Goal: Task Accomplishment & Management: Use online tool/utility

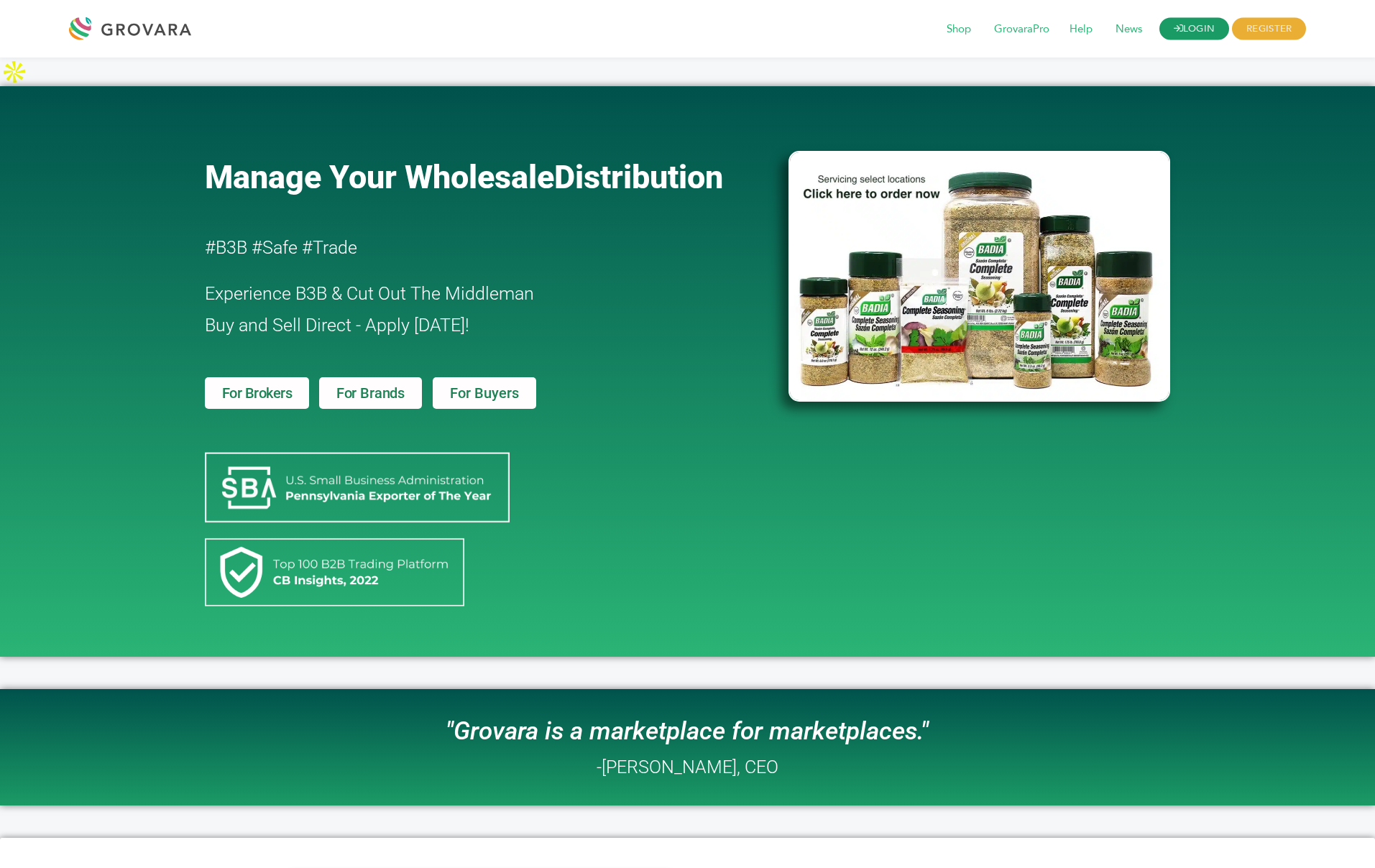
click at [1203, 34] on link "LOGIN" at bounding box center [1195, 28] width 70 height 22
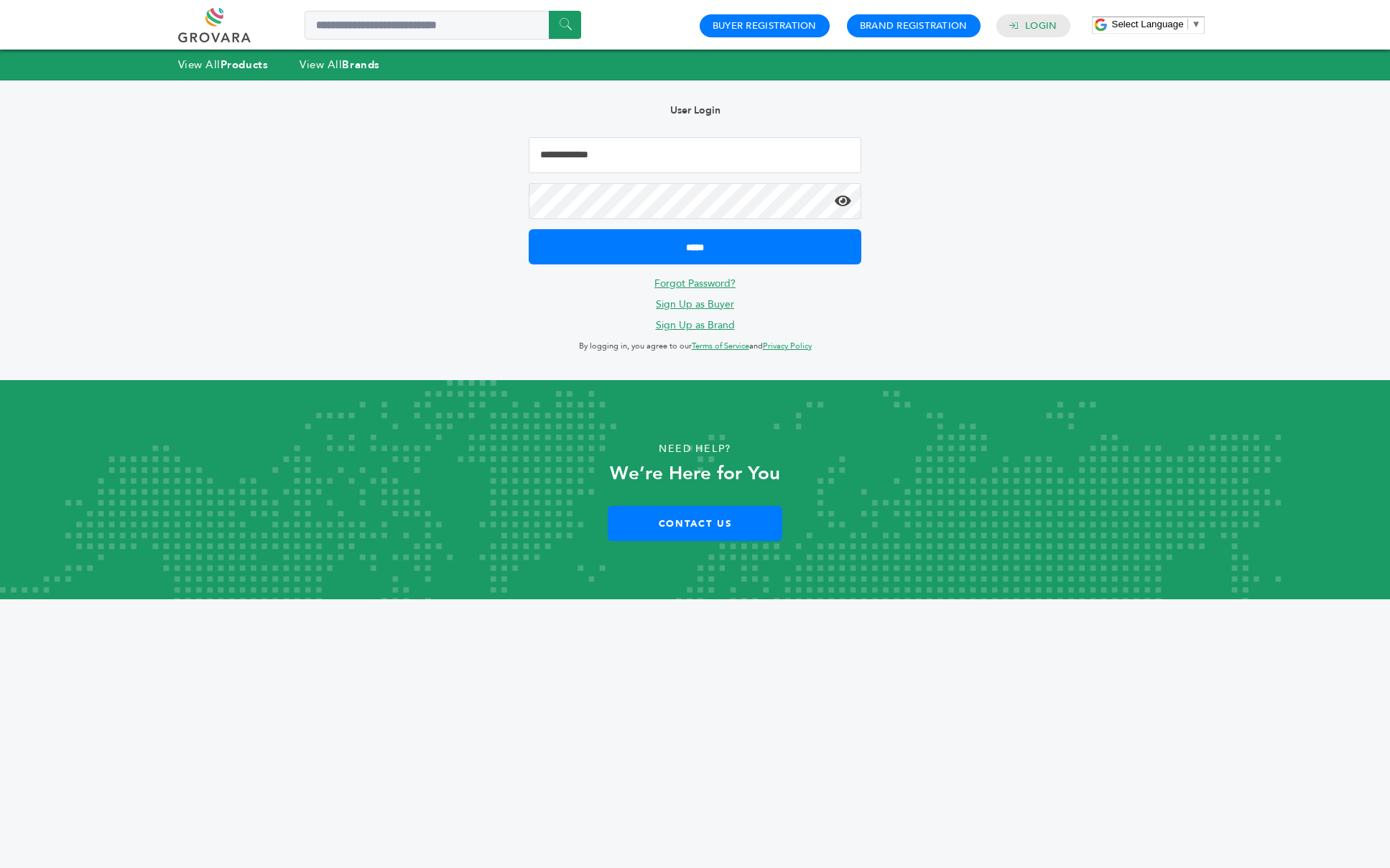
click at [612, 150] on input "Email Address" at bounding box center [695, 155] width 333 height 36
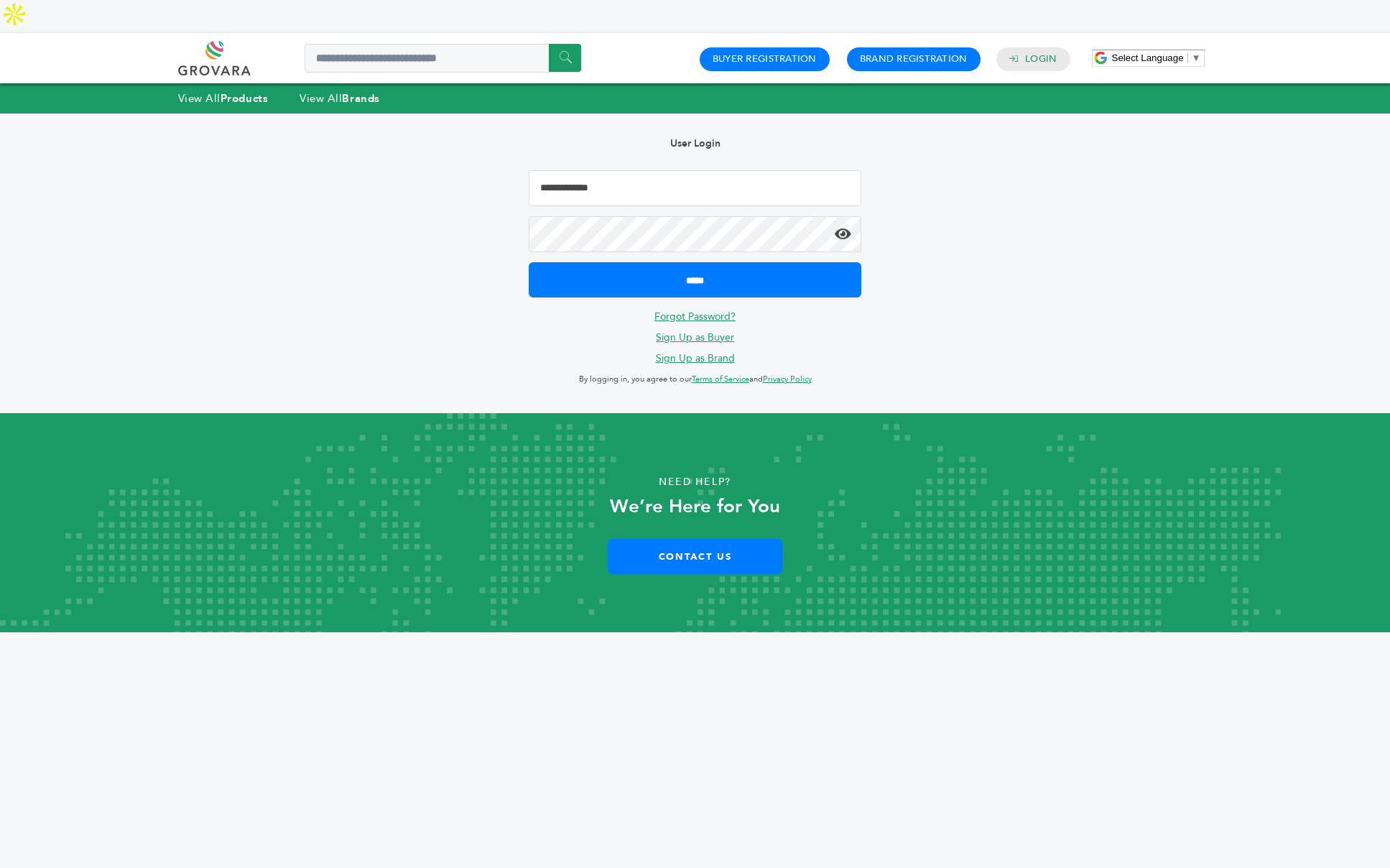
type input "**********"
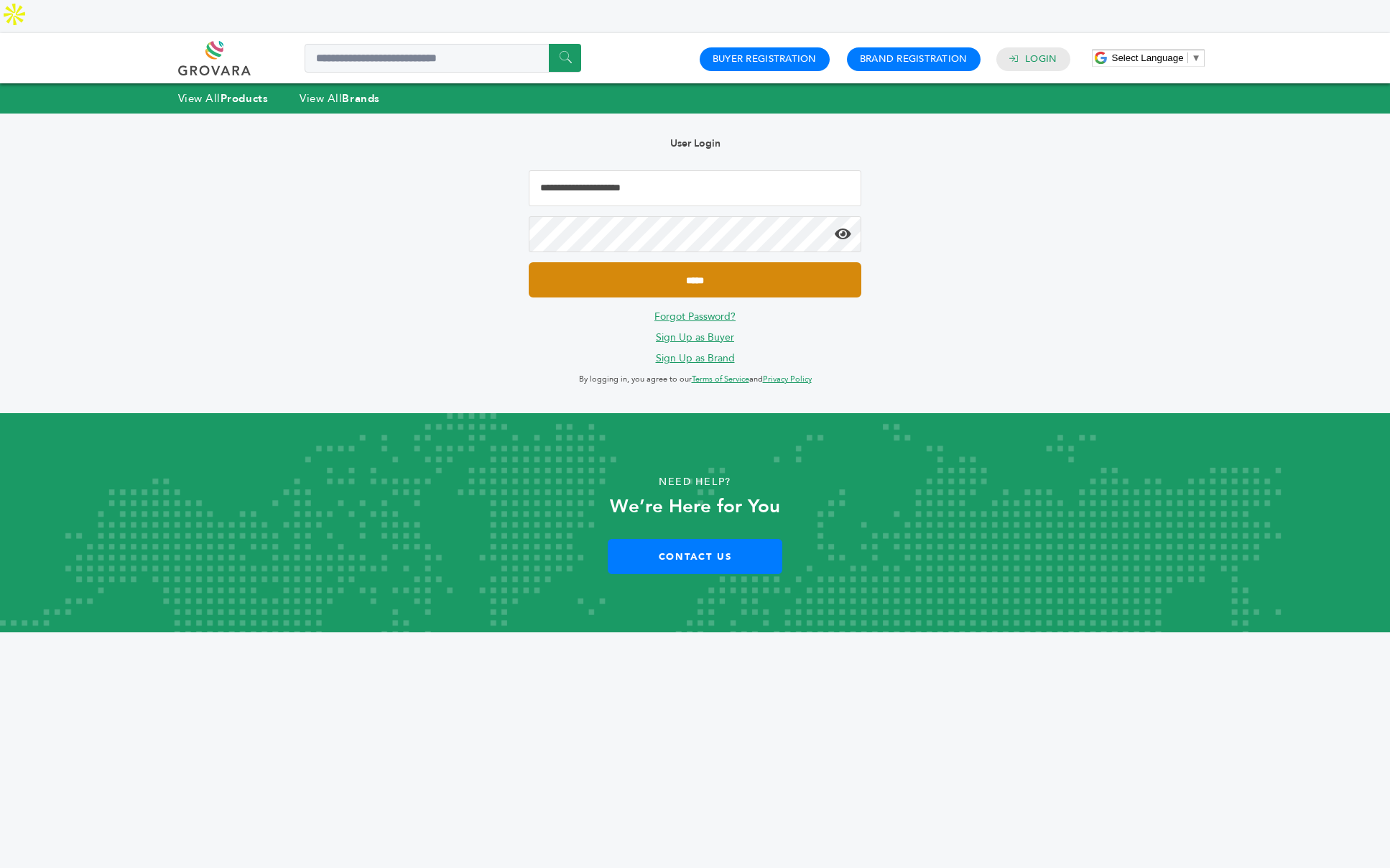
click at [661, 262] on input "*****" at bounding box center [695, 280] width 333 height 35
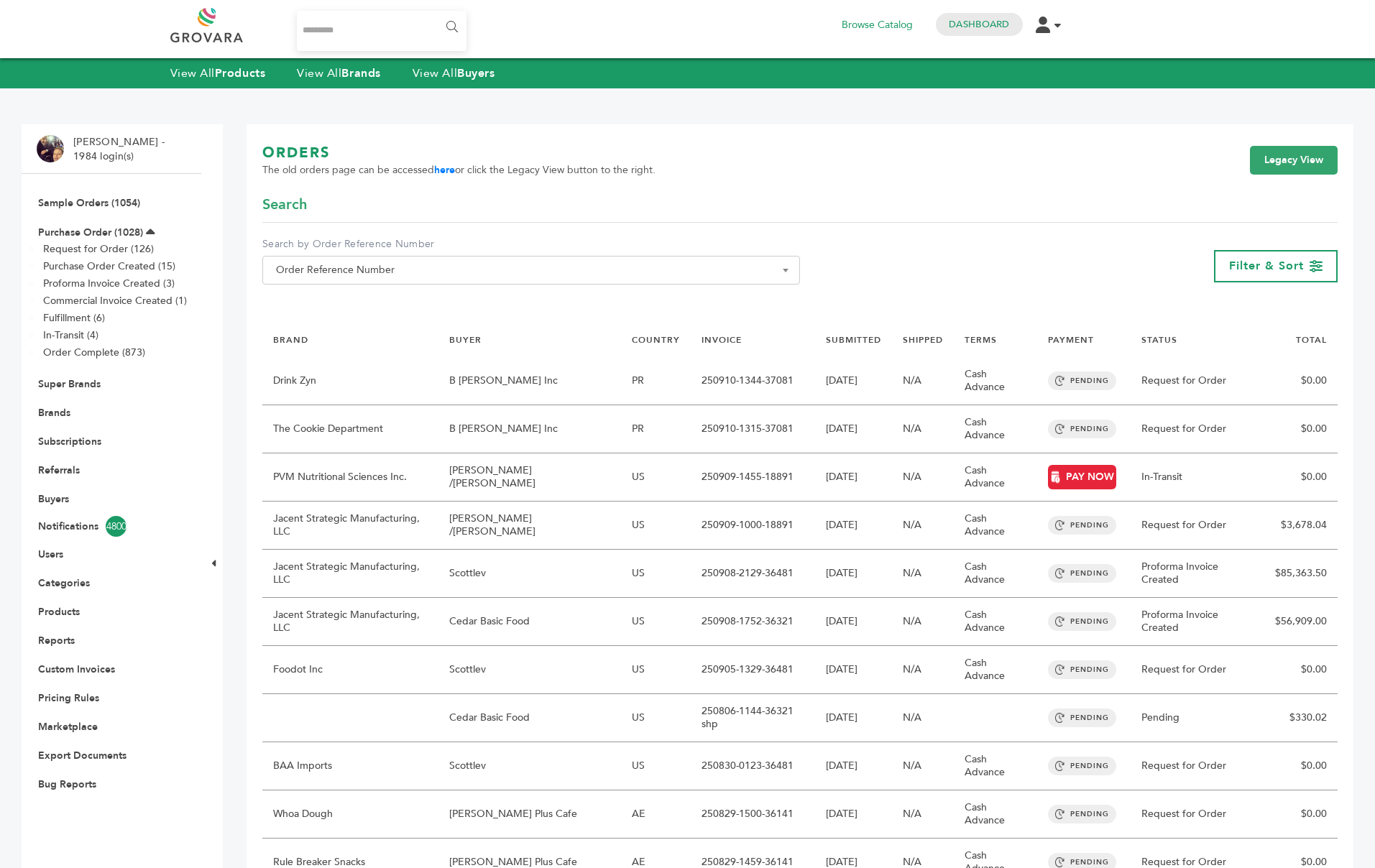
click at [391, 28] on input "Search..." at bounding box center [382, 30] width 171 height 40
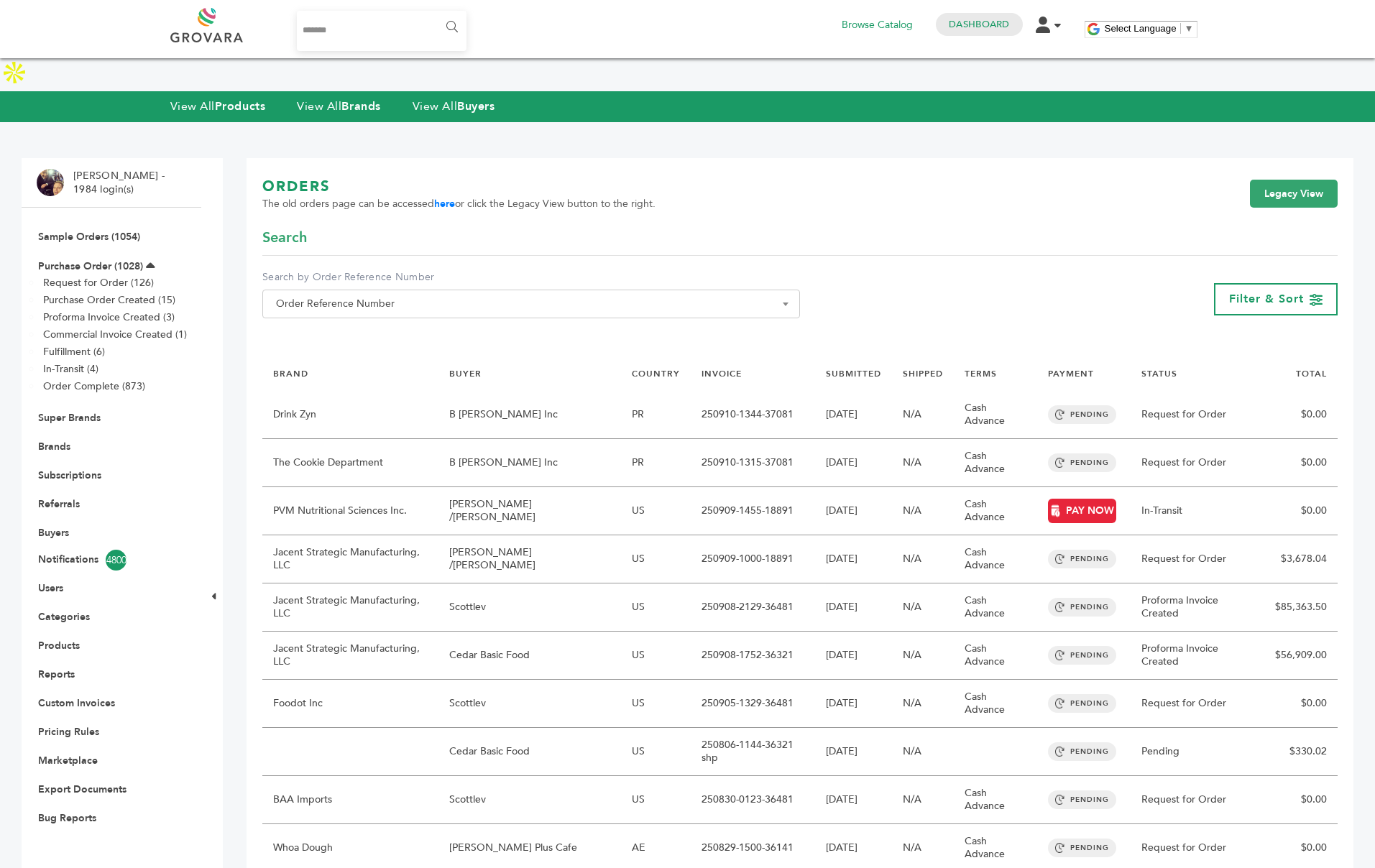
type input "*******"
click at [435, 13] on input "******" at bounding box center [450, 27] width 32 height 29
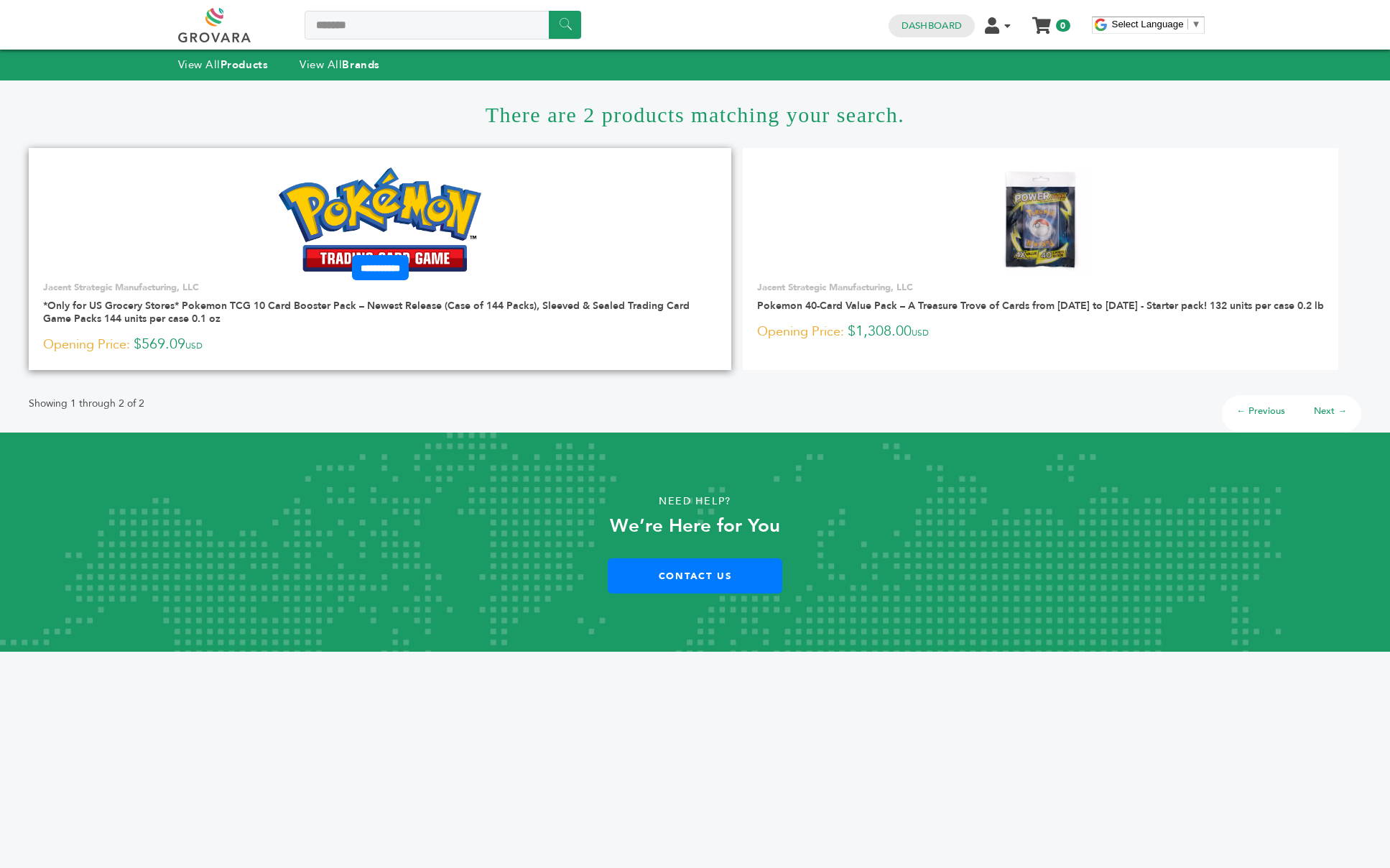
click at [430, 205] on img at bounding box center [380, 219] width 204 height 103
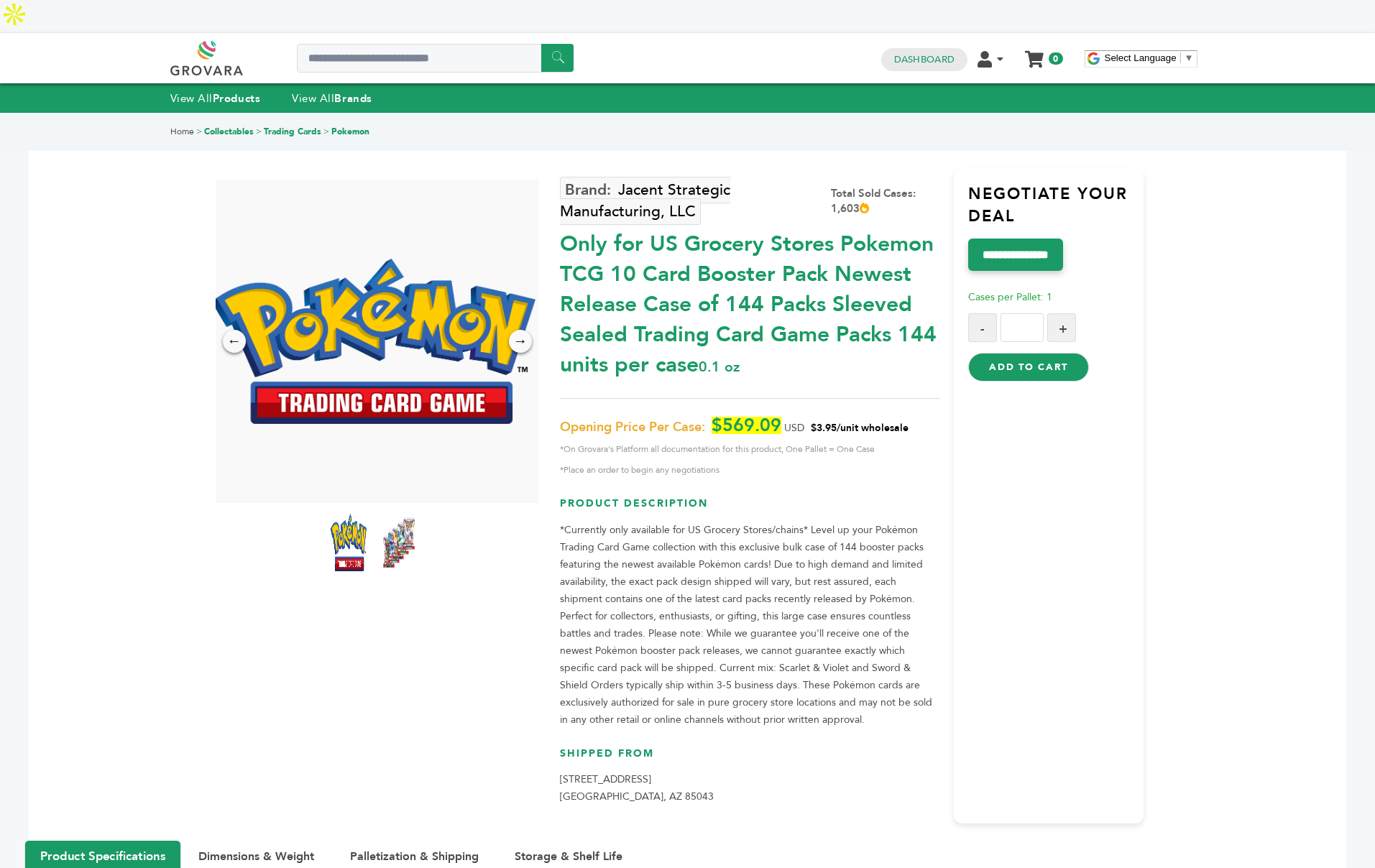
drag, startPoint x: 842, startPoint y: 393, endPoint x: 812, endPoint y: 393, distance: 30.0
click at [812, 421] on span "$3.95/unit wholesale" at bounding box center [859, 428] width 97 height 14
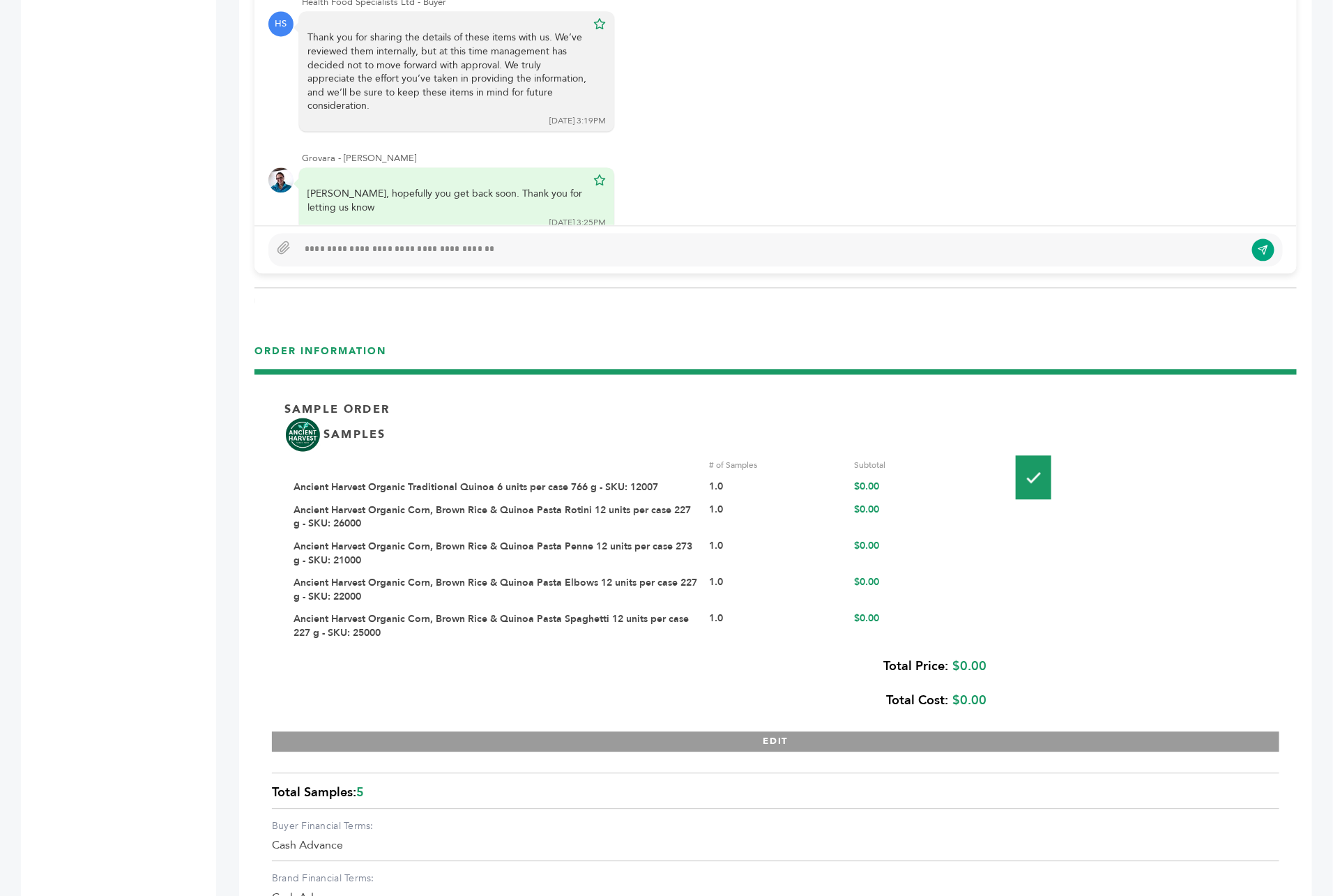
scroll to position [818, 0]
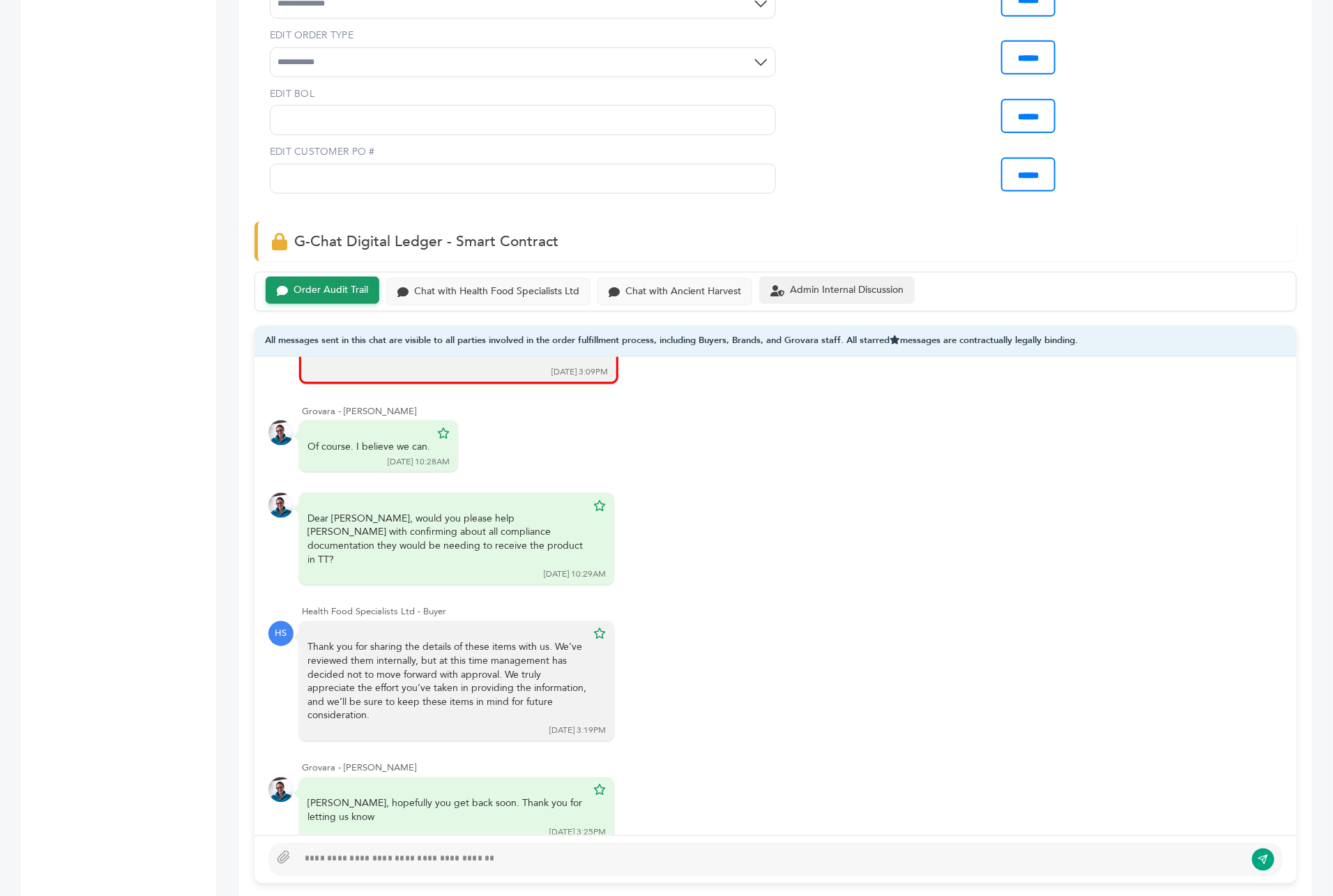
click at [856, 284] on div "Admin Internal Discussion" at bounding box center [847, 290] width 113 height 12
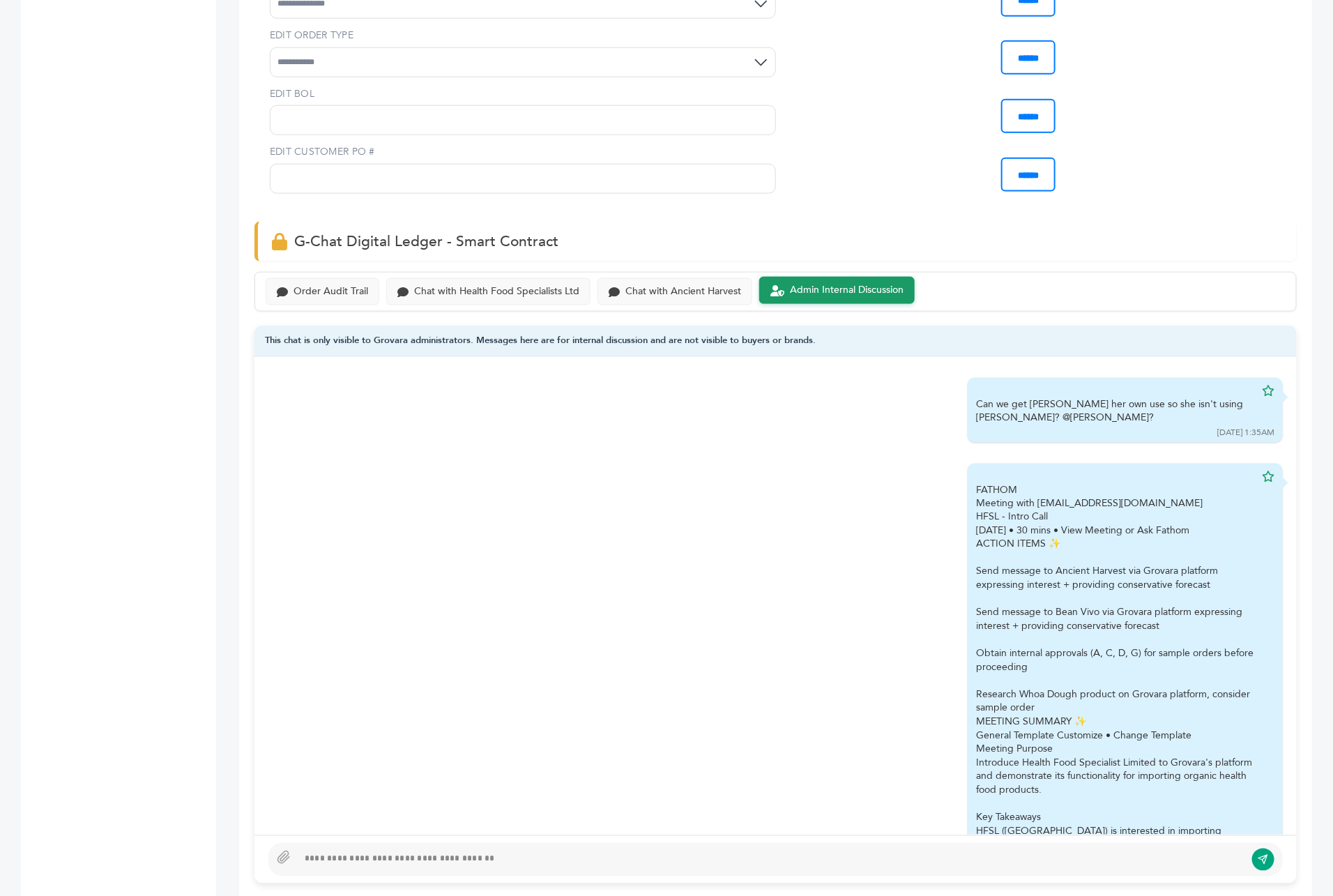
click at [401, 852] on div at bounding box center [771, 860] width 947 height 17
type textarea "**********"
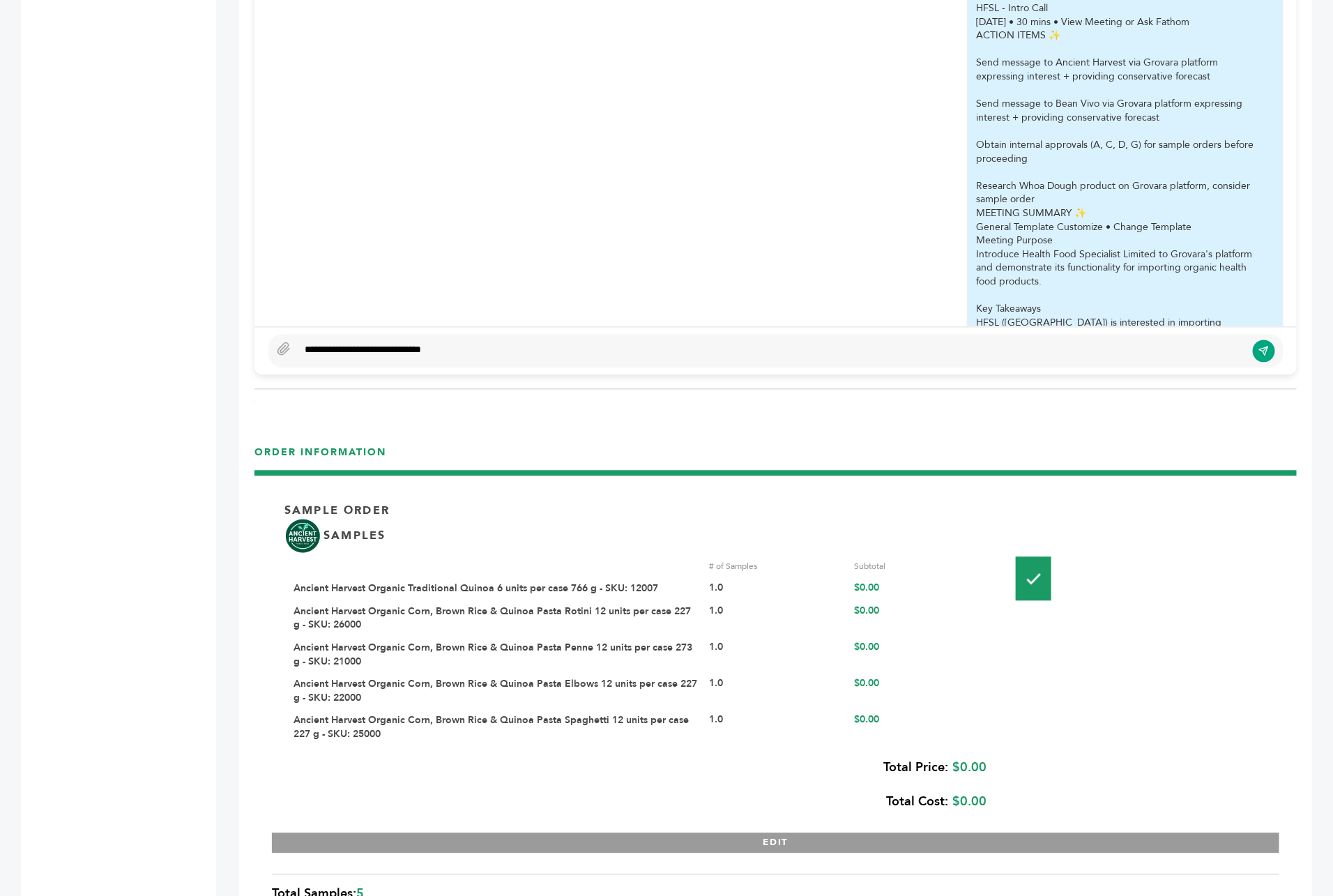
scroll to position [1439, 0]
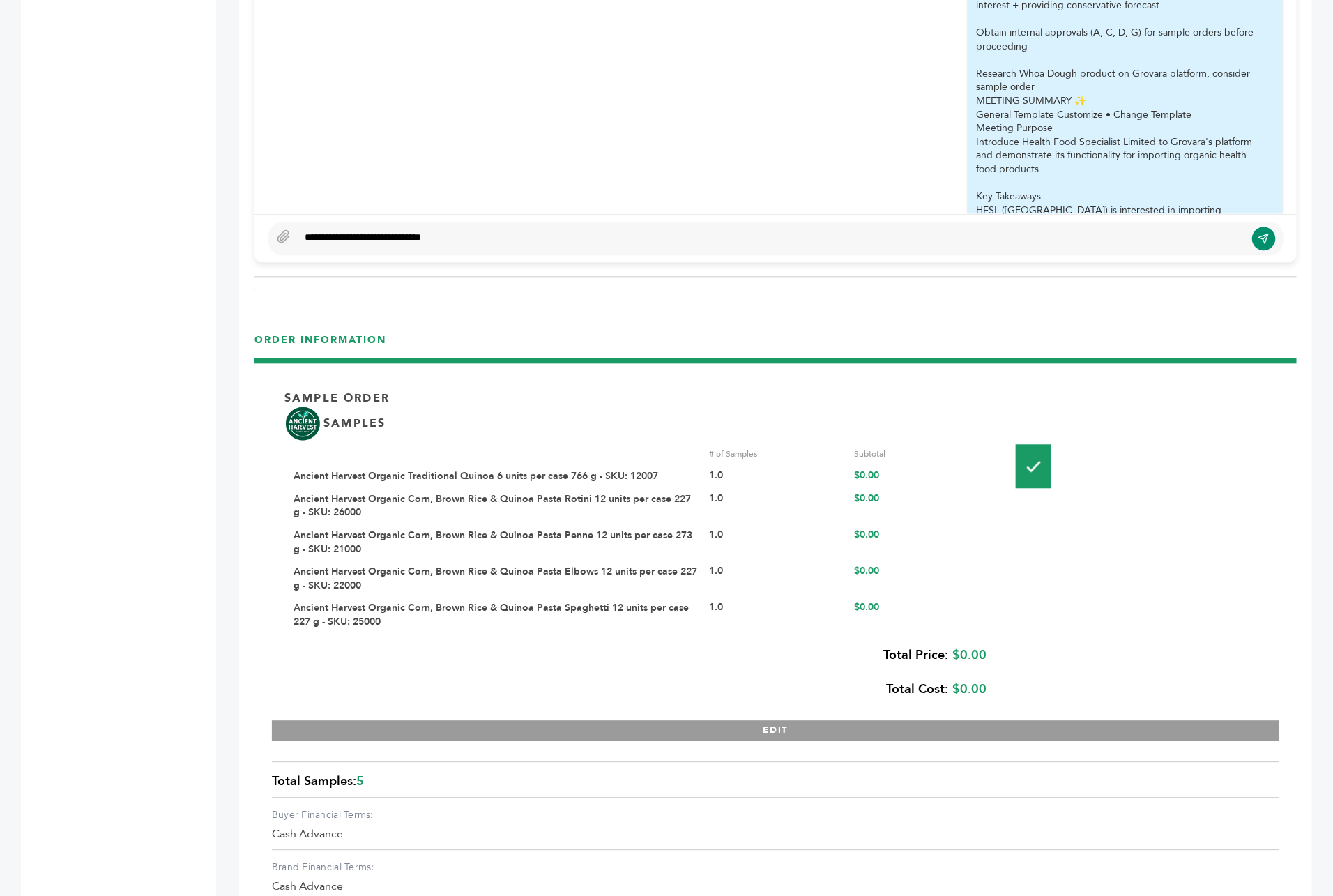
click at [1256, 227] on button "submit" at bounding box center [1264, 238] width 24 height 24
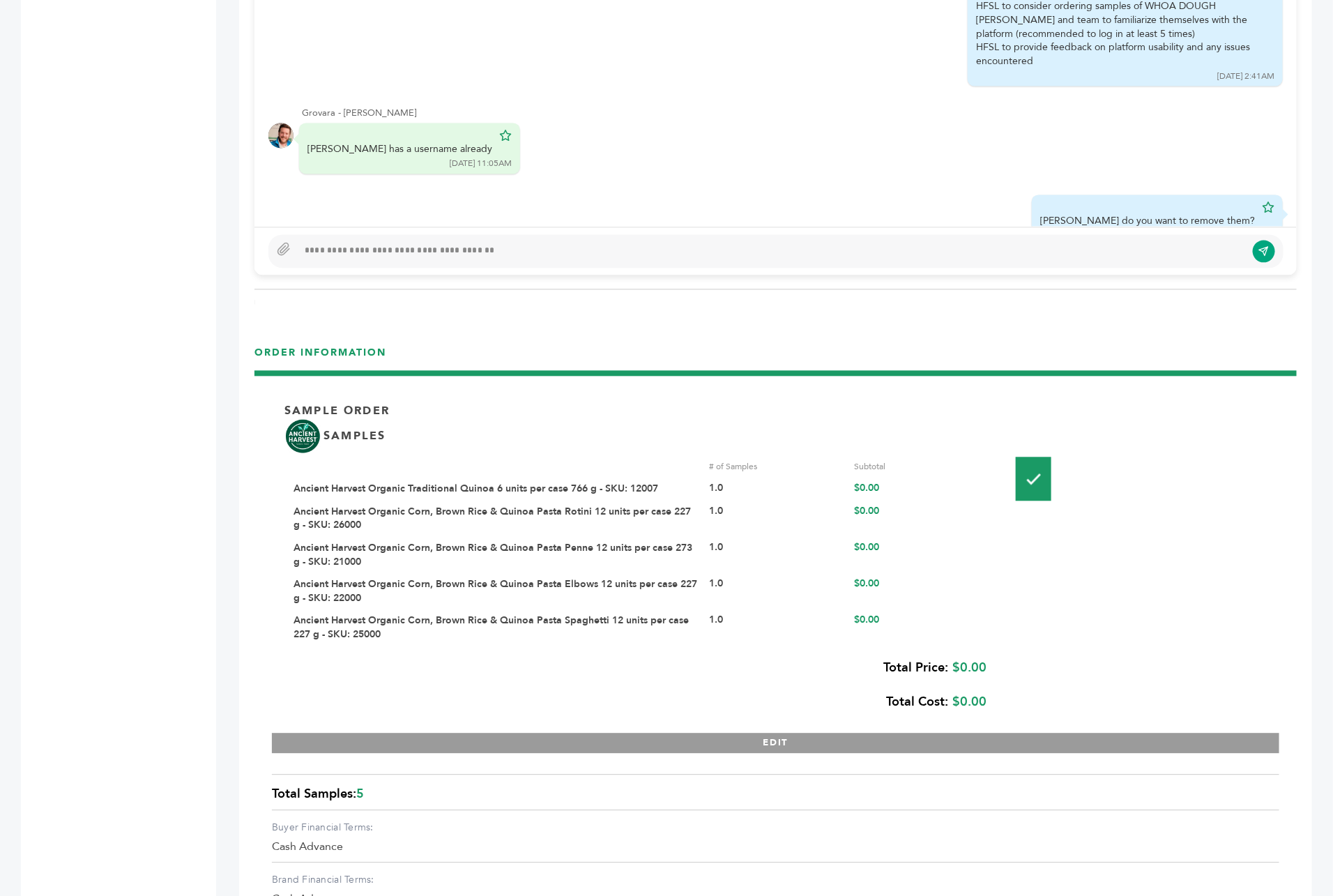
scroll to position [1419, 0]
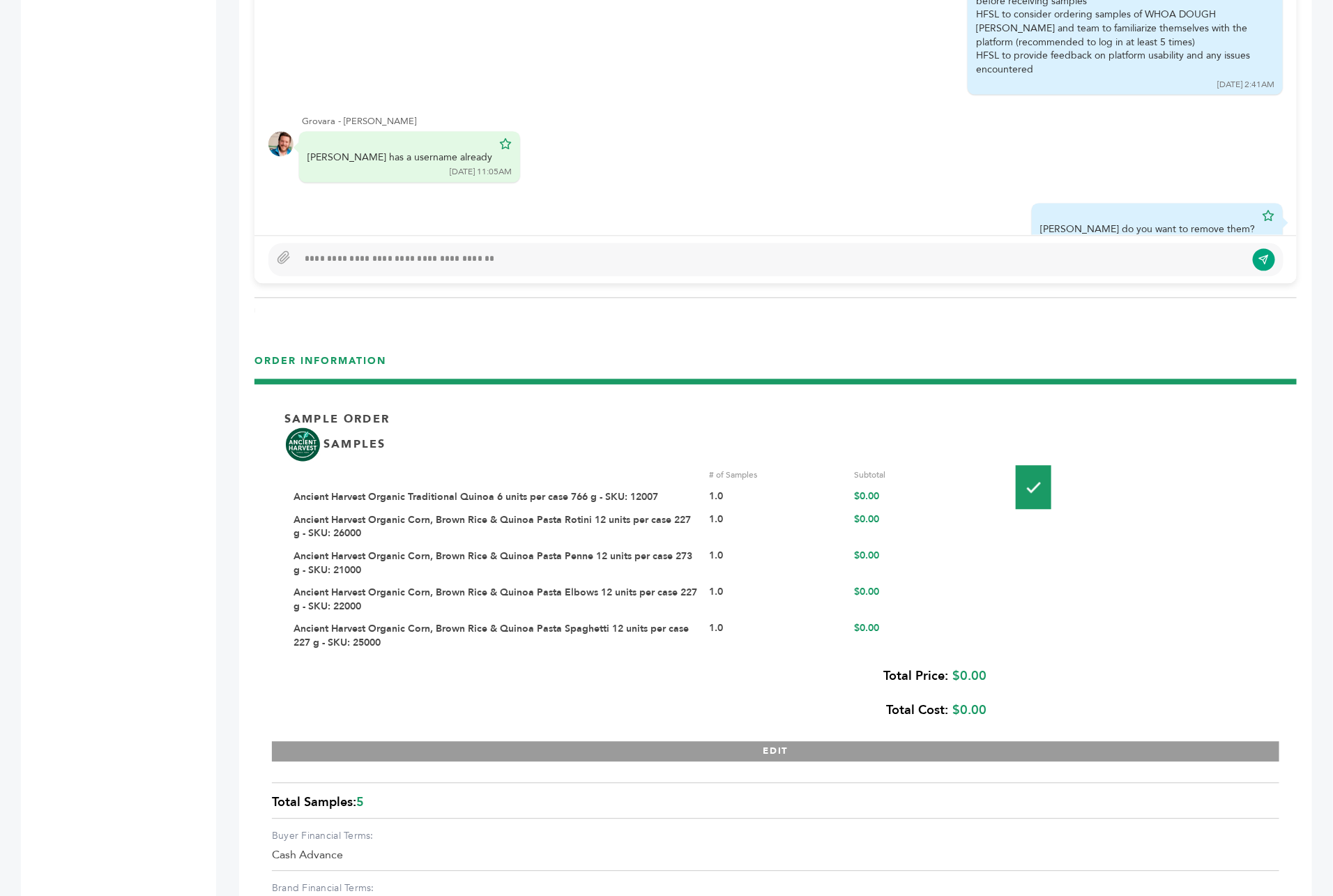
click at [223, 320] on div "Peter Groverman - 1984 login(s) Sample Orders (1054) Purchase Order (1028) Requ…" at bounding box center [666, 184] width 1333 height 2941
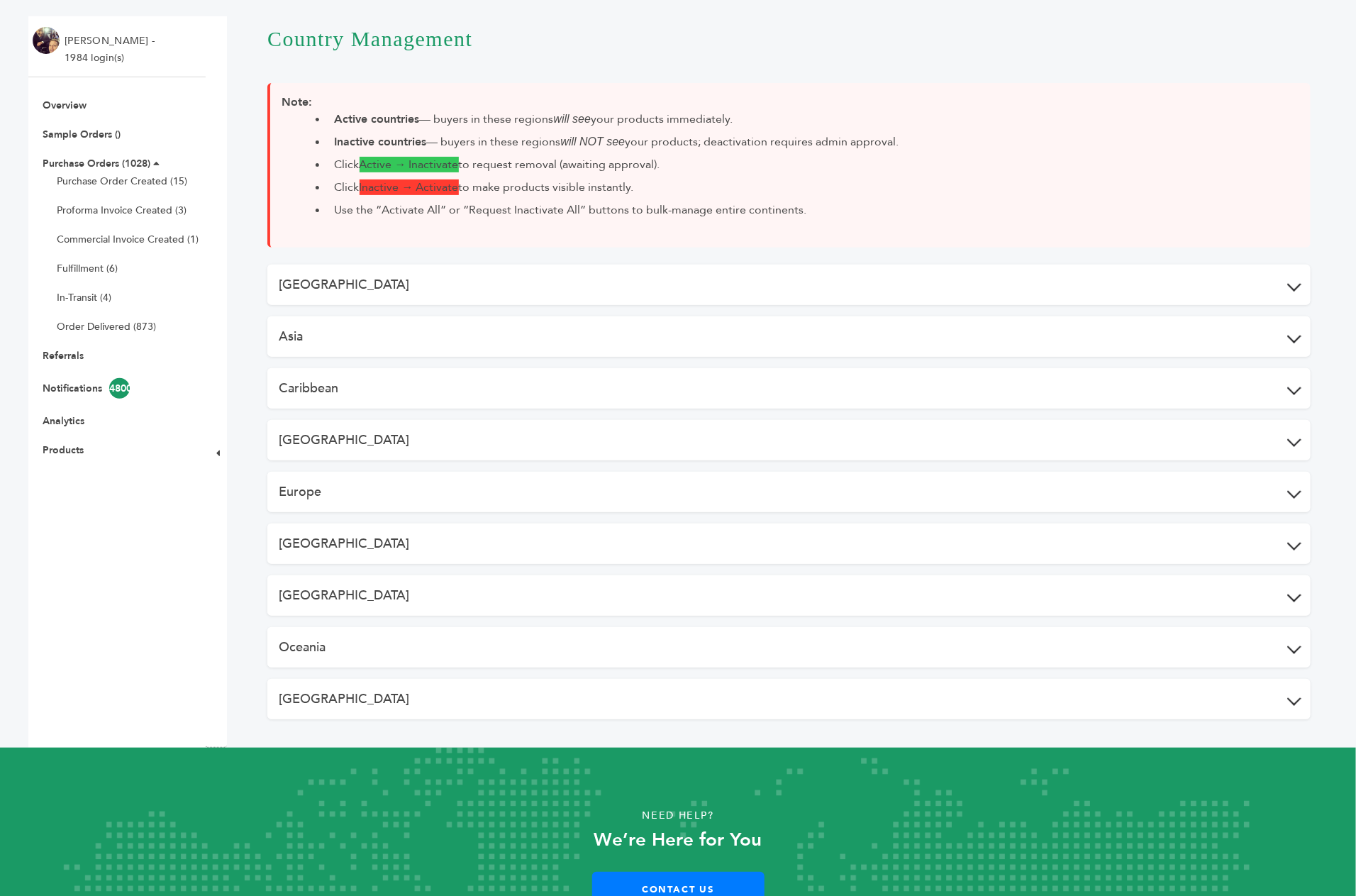
scroll to position [151, 0]
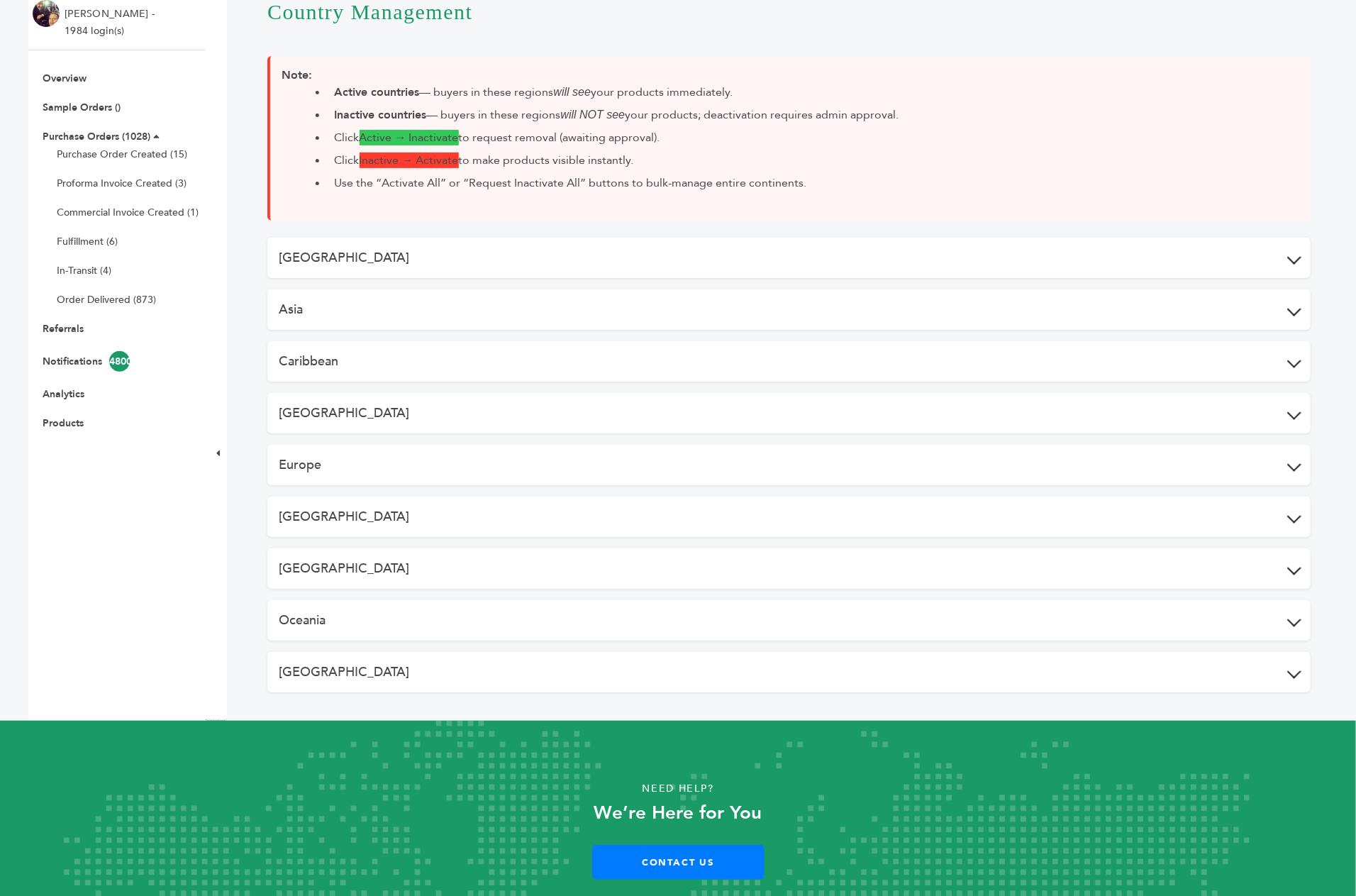
click at [358, 548] on button "North America" at bounding box center [789, 568] width 1043 height 40
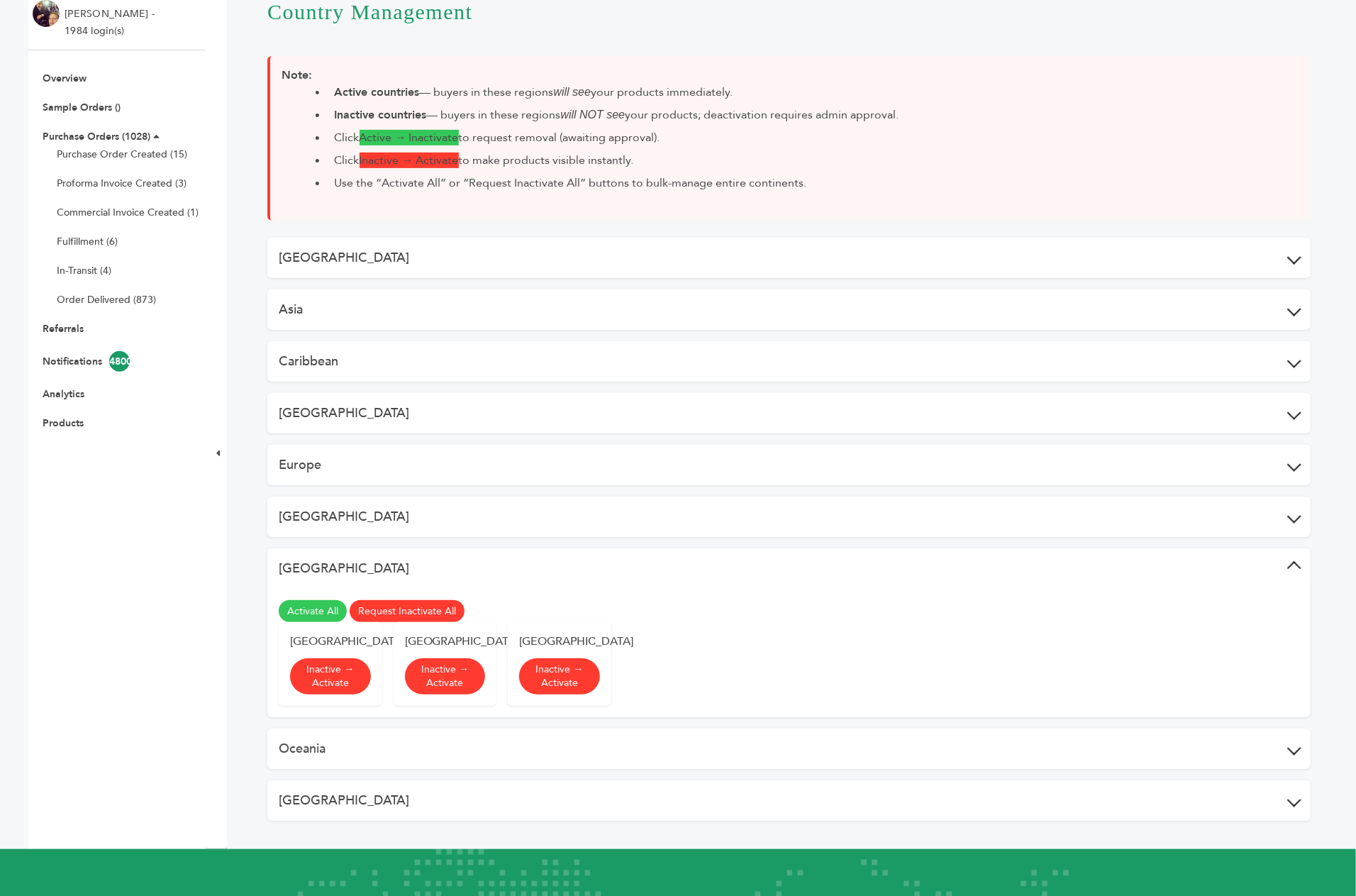
click at [492, 496] on button "Middle East" at bounding box center [789, 516] width 1043 height 40
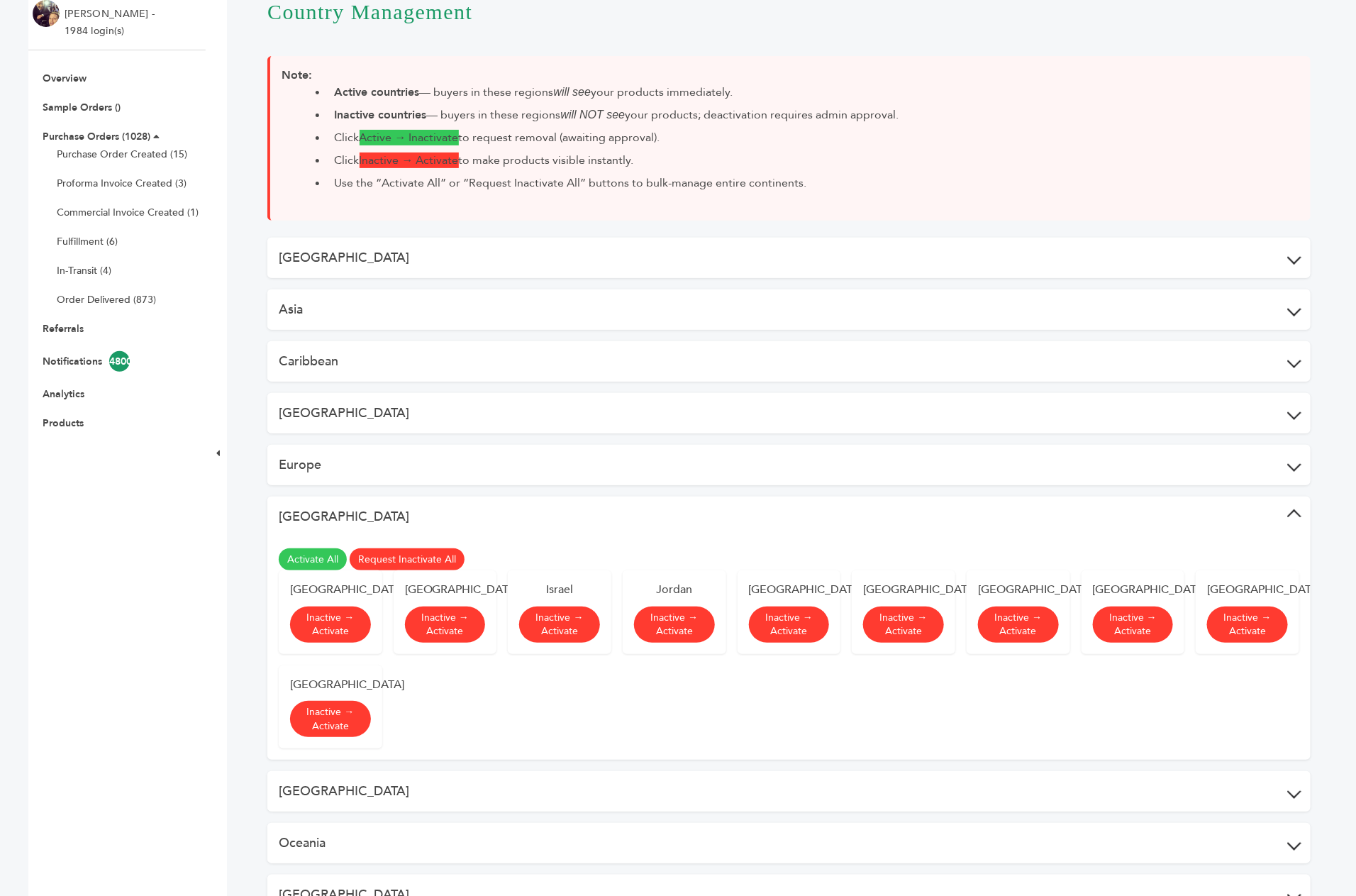
click at [454, 444] on button "Europe" at bounding box center [789, 464] width 1043 height 40
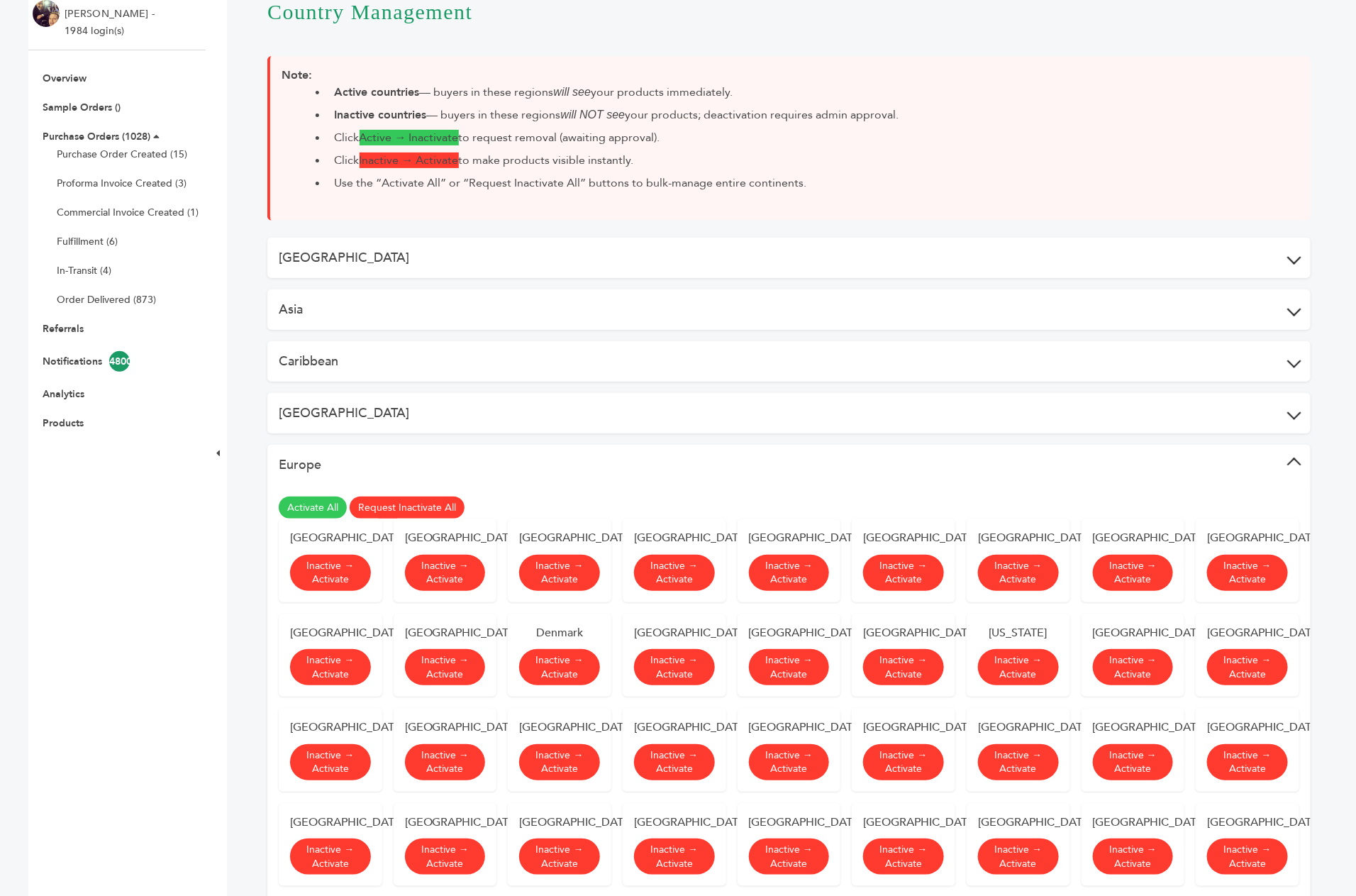
click at [439, 393] on button "Central America" at bounding box center [789, 413] width 1043 height 40
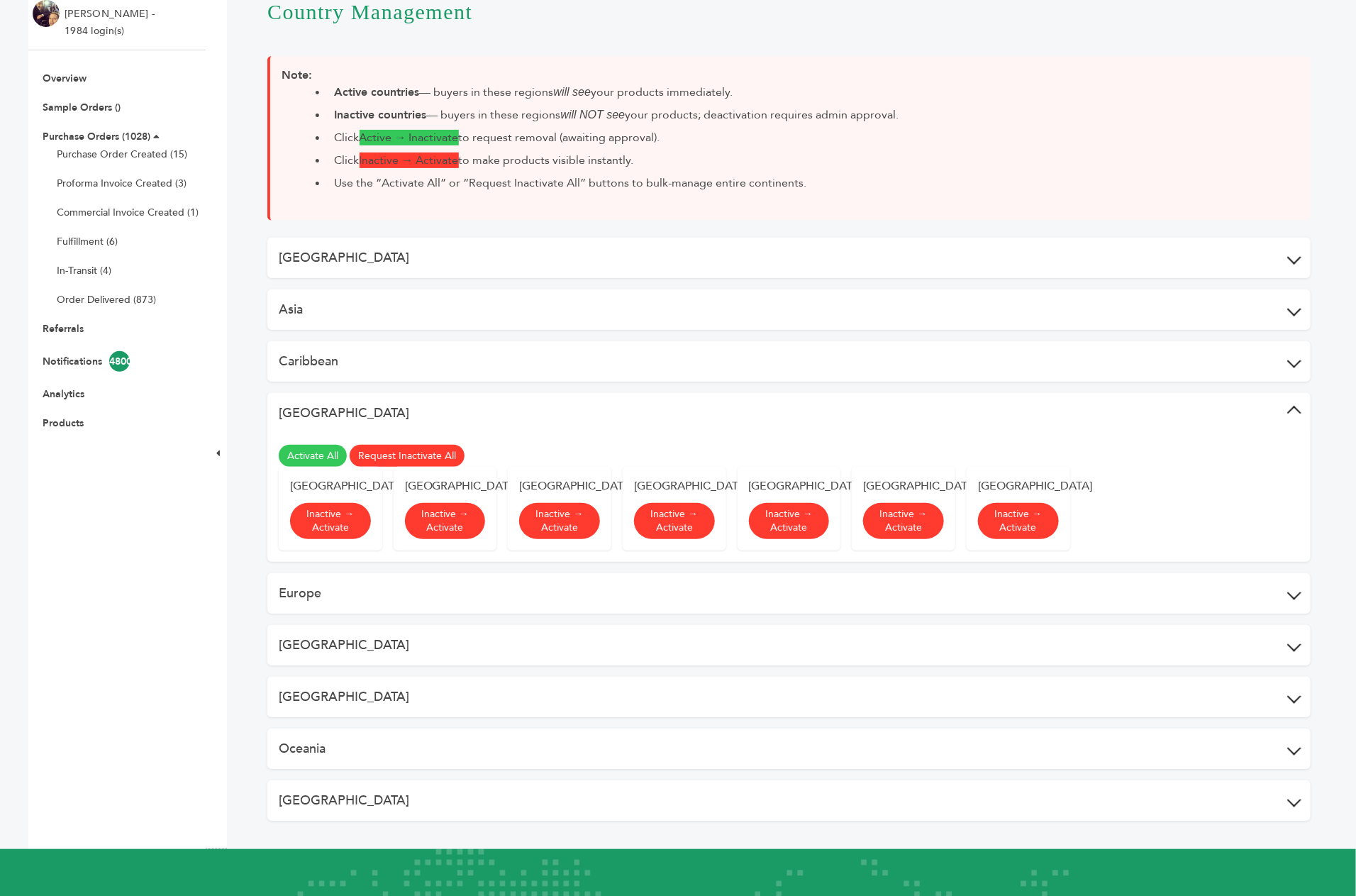
click at [415, 254] on div "Africa Activate All Request Inactivate All Algeria Inactive → Activate Angola I…" at bounding box center [789, 529] width 1043 height 583
click at [413, 237] on button "Africa" at bounding box center [789, 258] width 1043 height 40
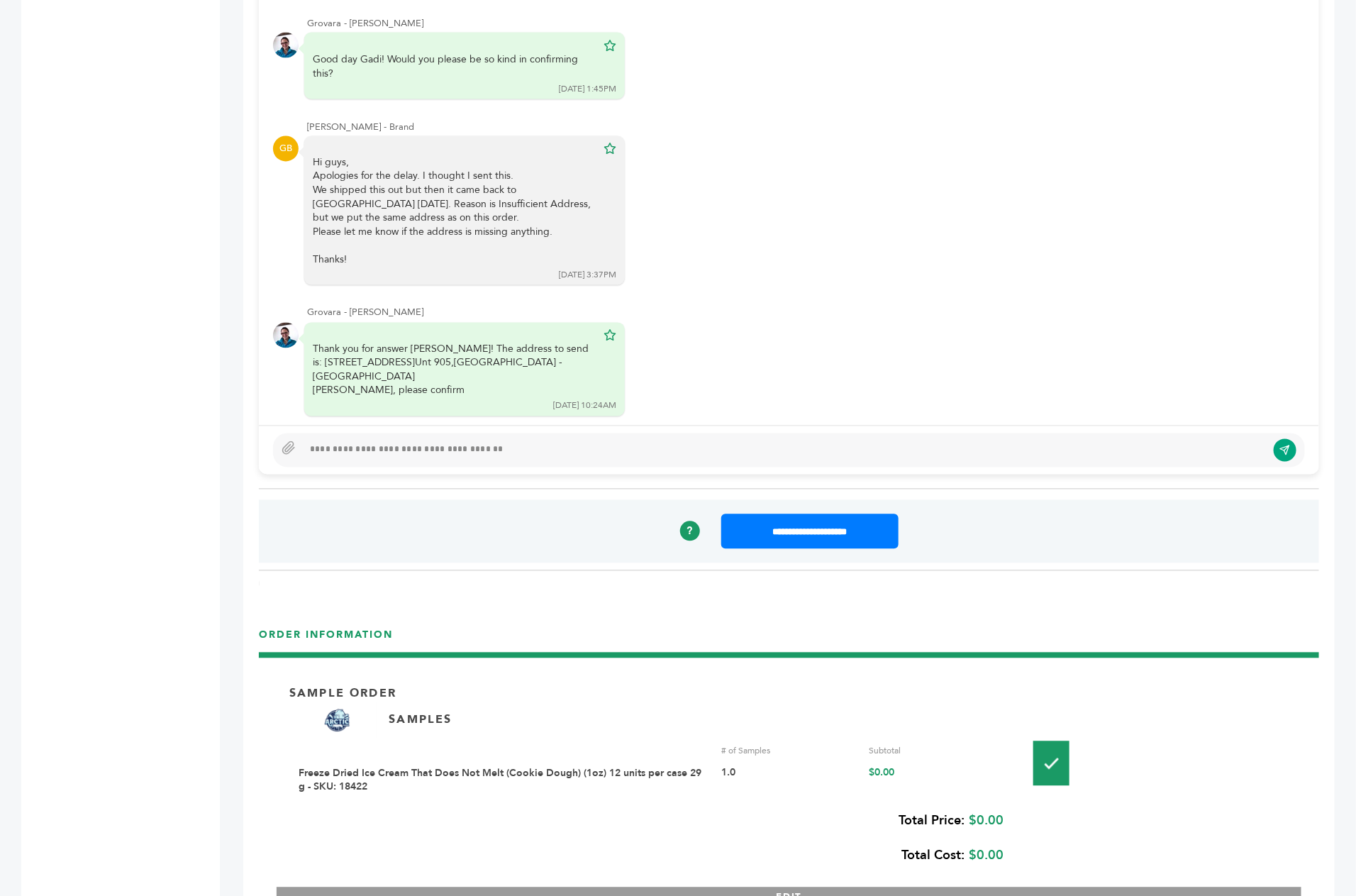
scroll to position [352, 0]
click at [195, 321] on div "Peter Groverman - 1984 login(s) Sample Orders (1054) Purchase Order (1028) Requ…" at bounding box center [110, 564] width 177 height 3256
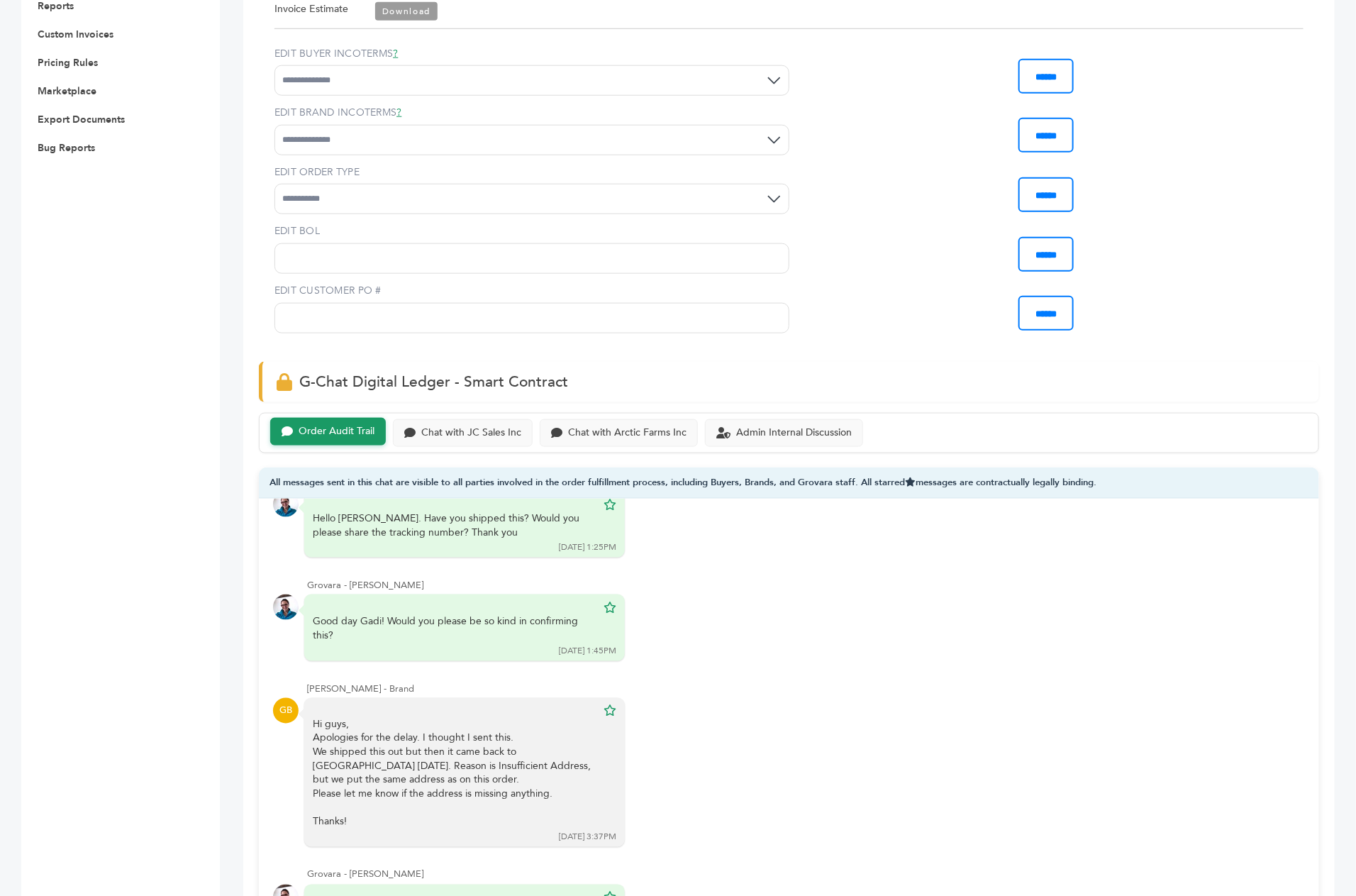
scroll to position [658, 0]
